Goal: Information Seeking & Learning: Understand process/instructions

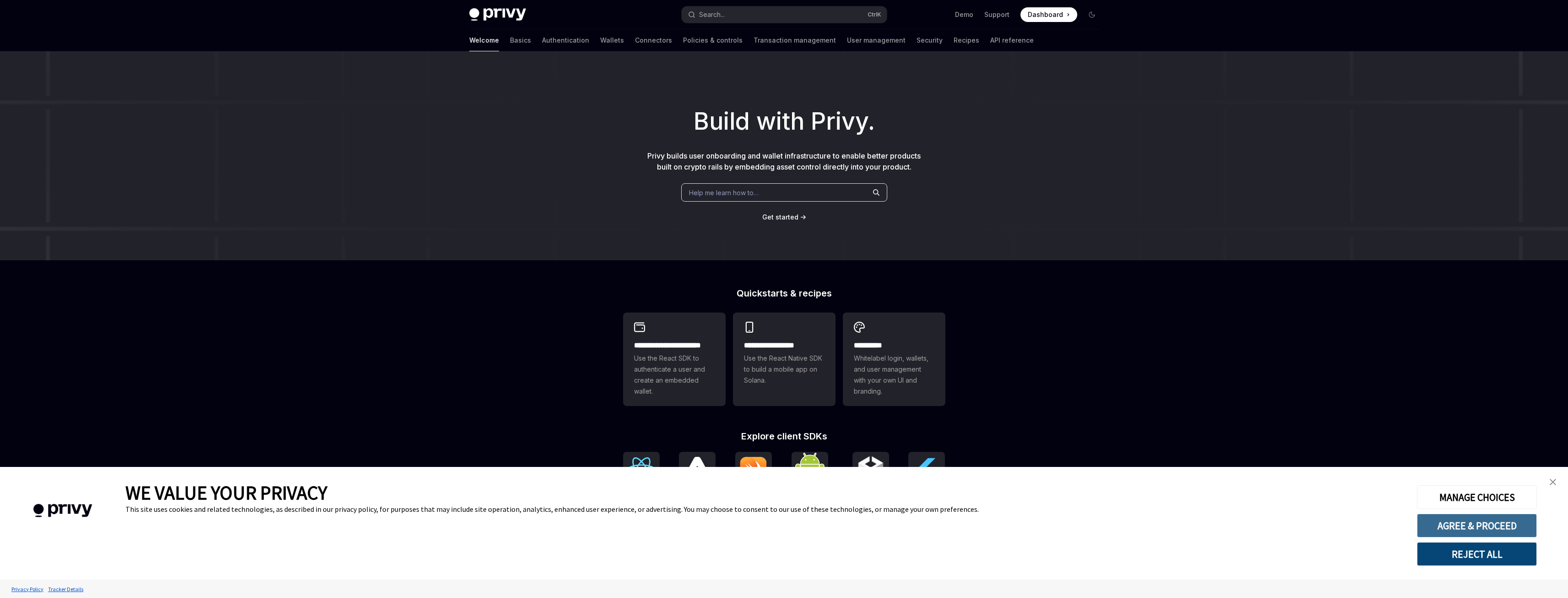
click at [1465, 530] on button "AGREE & PROCEED" at bounding box center [1477, 525] width 120 height 24
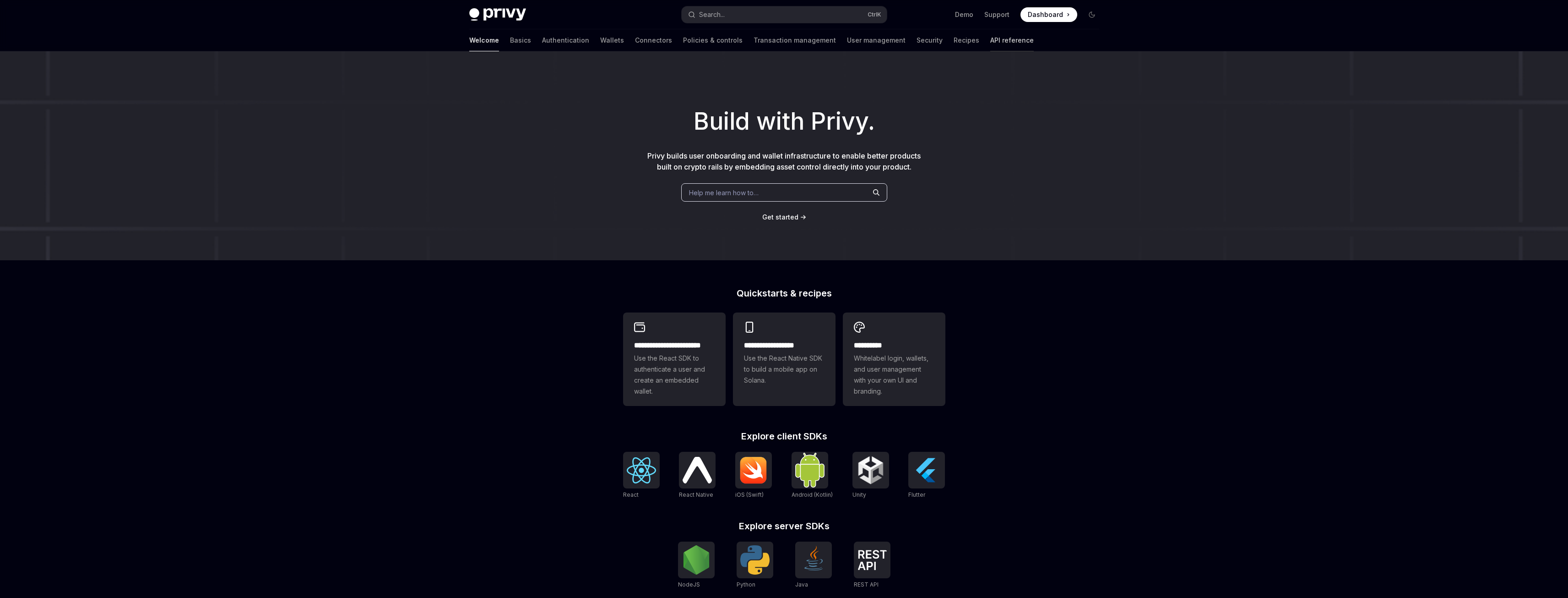
click at [990, 44] on link "API reference" at bounding box center [1012, 40] width 43 height 22
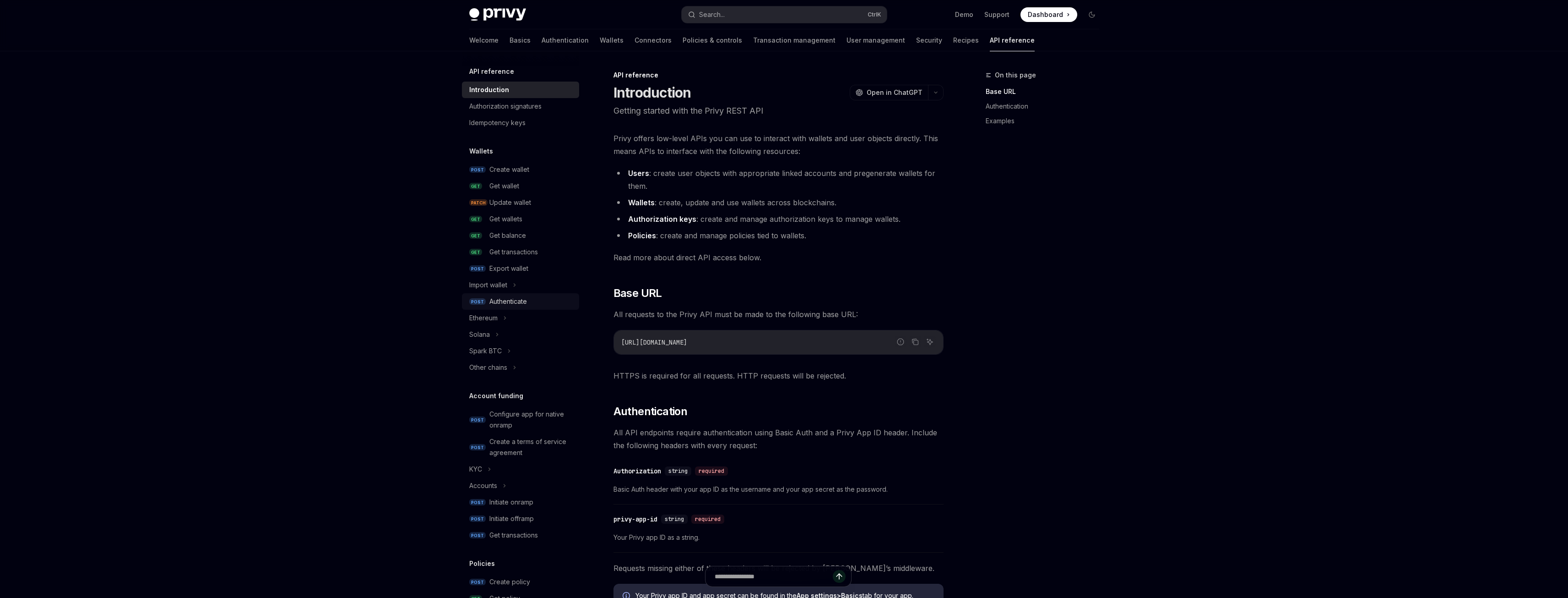
click at [517, 299] on div "Authenticate" at bounding box center [508, 301] width 38 height 11
type textarea "*"
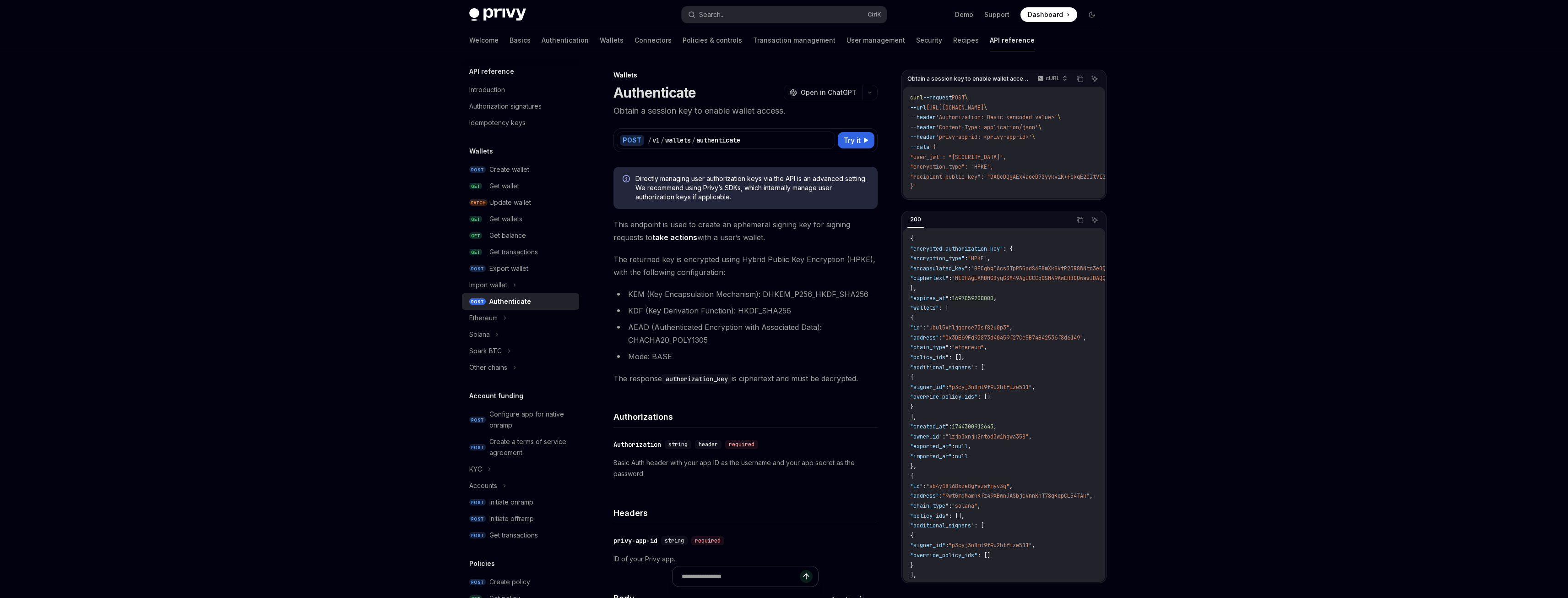
drag, startPoint x: 1213, startPoint y: 396, endPoint x: 1203, endPoint y: 388, distance: 12.8
